Goal: Task Accomplishment & Management: Use online tool/utility

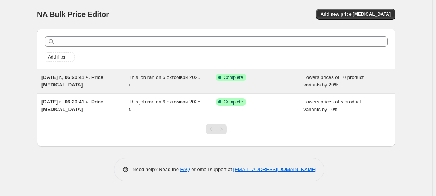
click at [197, 82] on div "This job ran on 6 октомври 2025 г.." at bounding box center [173, 81] width 88 height 15
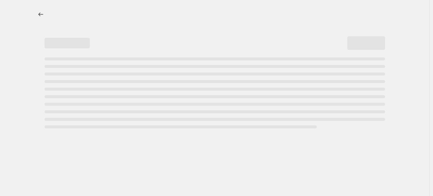
select select "percentage"
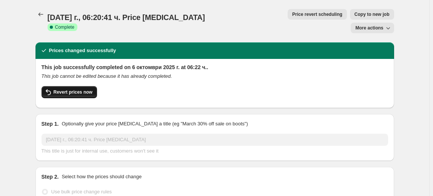
click at [68, 89] on span "Revert prices now" at bounding box center [73, 92] width 39 height 6
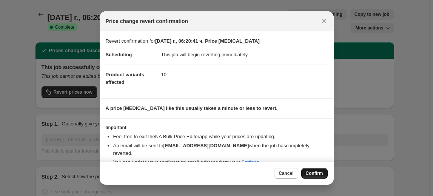
click at [316, 174] on span "Confirm" at bounding box center [314, 173] width 17 height 6
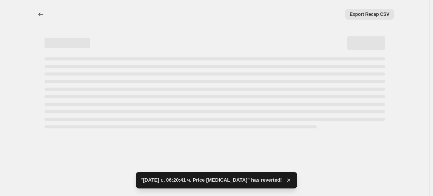
select select "percentage"
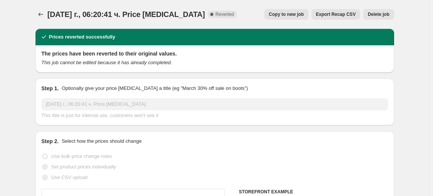
click at [372, 12] on span "Delete job" at bounding box center [377, 14] width 21 height 6
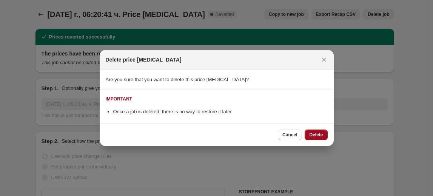
click at [313, 135] on span "Delete" at bounding box center [316, 135] width 14 height 6
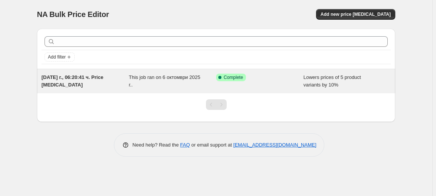
click at [171, 88] on div "This job ran on 6 октомври 2025 г.." at bounding box center [173, 81] width 88 height 15
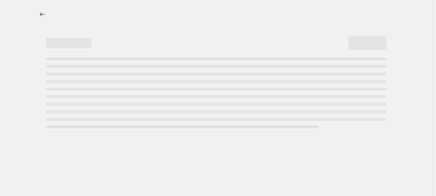
select select "percentage"
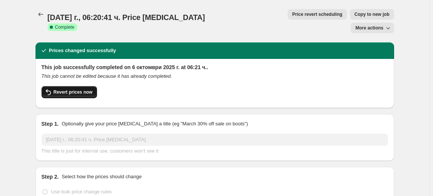
click at [84, 89] on span "Revert prices now" at bounding box center [73, 92] width 39 height 6
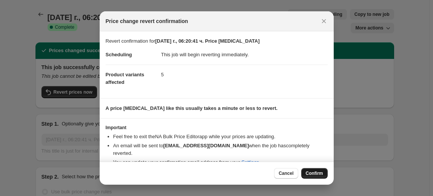
click at [321, 172] on span "Confirm" at bounding box center [314, 173] width 17 height 6
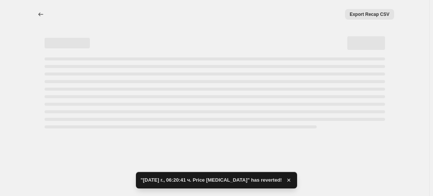
select select "percentage"
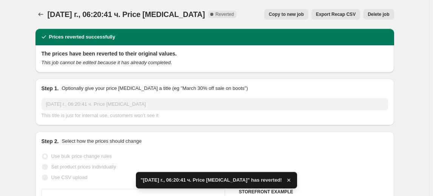
click at [388, 12] on span "Delete job" at bounding box center [377, 14] width 21 height 6
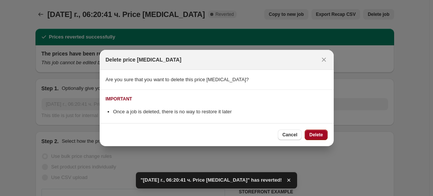
click at [313, 132] on span "Delete" at bounding box center [316, 135] width 14 height 6
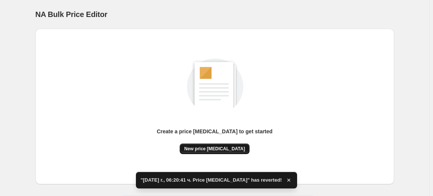
click at [211, 146] on span "New price [MEDICAL_DATA]" at bounding box center [214, 149] width 61 height 6
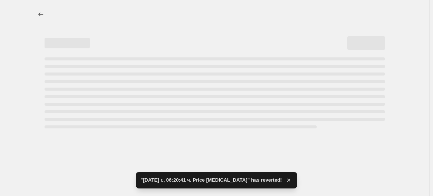
select select "percentage"
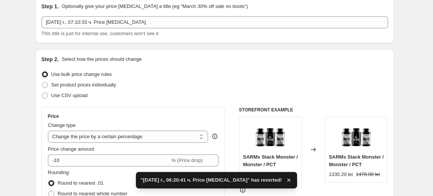
scroll to position [68, 0]
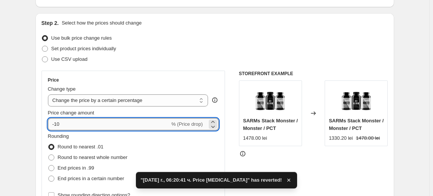
click at [56, 122] on input "-10" at bounding box center [109, 124] width 122 height 12
click at [57, 123] on input "-10" at bounding box center [109, 124] width 122 height 12
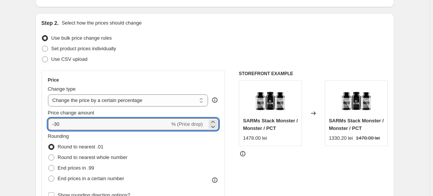
type input "-30"
click at [78, 137] on fieldset "Rounding Round to nearest .01 Round to nearest whole number End prices in .99 E…" at bounding box center [88, 157] width 80 height 51
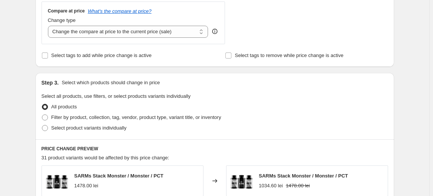
scroll to position [309, 0]
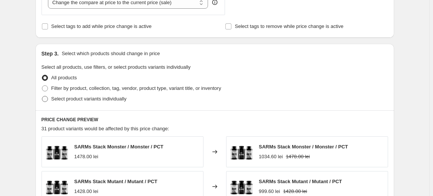
click at [84, 102] on label "Select product variants individually" at bounding box center [83, 99] width 85 height 11
click at [42, 96] on input "Select product variants individually" at bounding box center [42, 96] width 0 height 0
radio input "true"
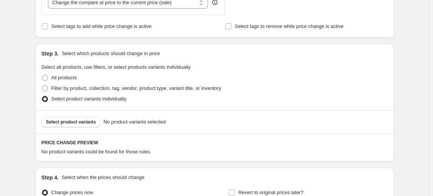
click at [67, 122] on span "Select product variants" at bounding box center [71, 122] width 50 height 6
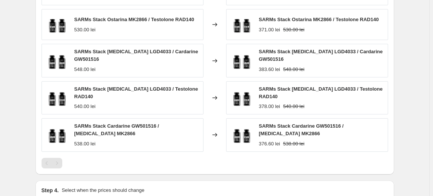
scroll to position [582, 0]
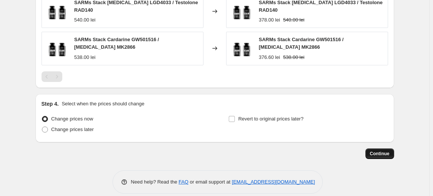
click at [384, 150] on span "Continue" at bounding box center [380, 153] width 20 height 6
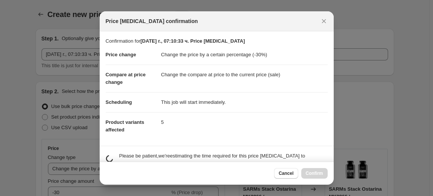
scroll to position [0, 0]
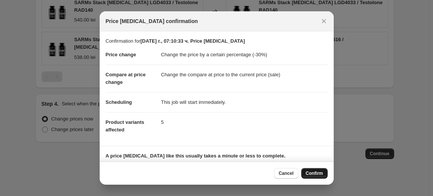
click at [309, 174] on span "Confirm" at bounding box center [314, 173] width 17 height 6
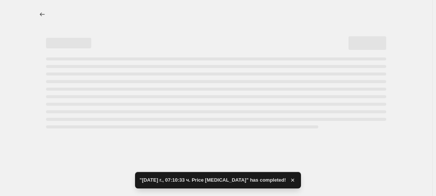
select select "percentage"
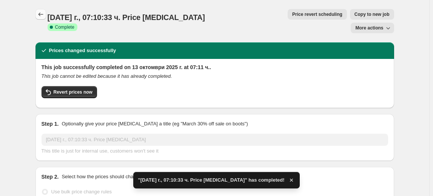
click at [41, 13] on icon "Price change jobs" at bounding box center [41, 15] width 8 height 8
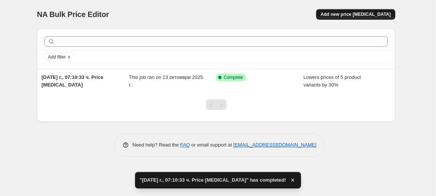
click at [349, 14] on span "Add new price [MEDICAL_DATA]" at bounding box center [356, 14] width 70 height 6
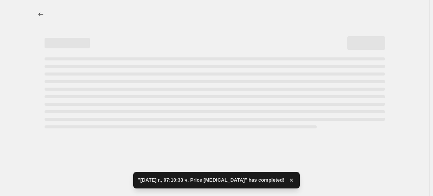
select select "percentage"
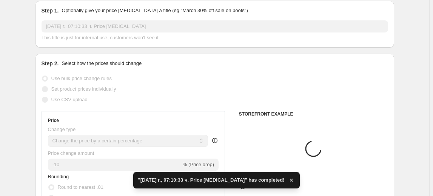
scroll to position [103, 0]
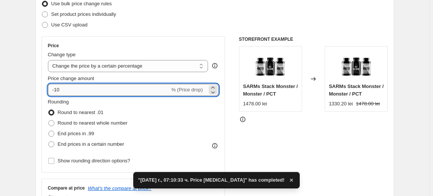
click at [57, 92] on input "-10" at bounding box center [109, 90] width 122 height 12
type input "-40"
click at [84, 103] on fieldset "Rounding Round to nearest .01 Round to nearest whole number End prices in .99 E…" at bounding box center [88, 123] width 80 height 51
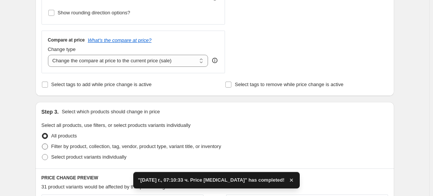
scroll to position [274, 0]
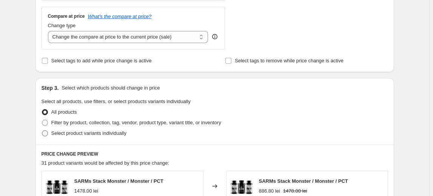
click at [72, 131] on span "Select product variants individually" at bounding box center [88, 133] width 75 height 6
click at [42, 131] on input "Select product variants individually" at bounding box center [42, 130] width 0 height 0
radio input "true"
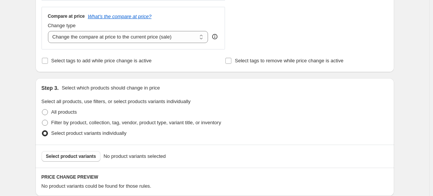
click at [59, 157] on span "Select product variants" at bounding box center [71, 156] width 50 height 6
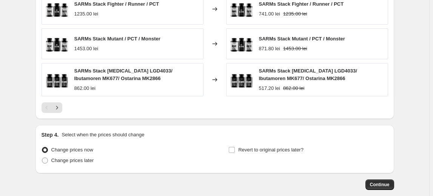
scroll to position [548, 0]
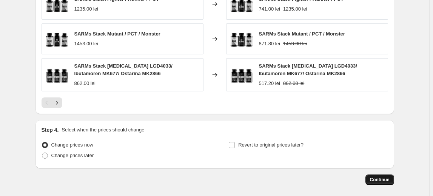
click at [379, 177] on span "Continue" at bounding box center [380, 180] width 20 height 6
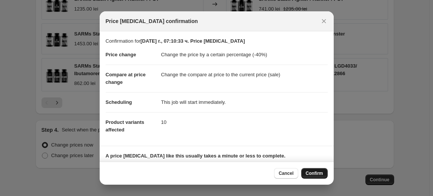
click at [320, 172] on span "Confirm" at bounding box center [314, 173] width 17 height 6
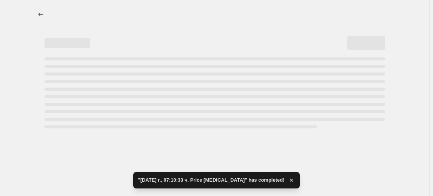
select select "percentage"
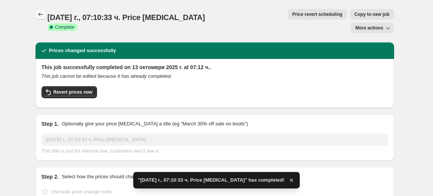
click at [39, 17] on icon "Price change jobs" at bounding box center [41, 15] width 8 height 8
